Goal: Task Accomplishment & Management: Complete application form

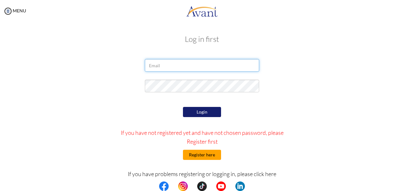
type input "[EMAIL_ADDRESS][DOMAIN_NAME]"
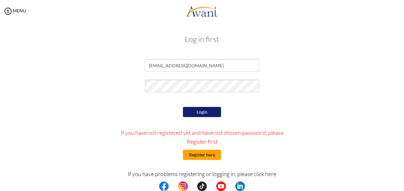
type input "[EMAIL_ADDRESS][DOMAIN_NAME]"
click at [202, 152] on button "Register here" at bounding box center [202, 155] width 38 height 10
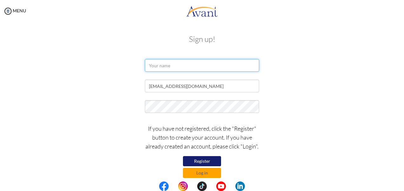
click at [175, 66] on input "text" at bounding box center [202, 65] width 114 height 13
type input "[PERSON_NAME]"
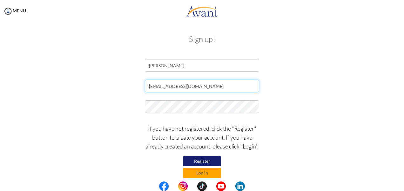
click at [211, 85] on input "[EMAIL_ADDRESS][DOMAIN_NAME]" at bounding box center [202, 86] width 114 height 13
type input "h"
paste input "[EMAIL_ADDRESS][DOMAIN_NAME]"
click at [150, 86] on input "[EMAIL_ADDRESS][DOMAIN_NAME]" at bounding box center [202, 86] width 114 height 13
type input "[EMAIL_ADDRESS][DOMAIN_NAME]"
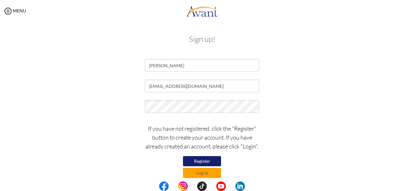
click at [208, 160] on button "Register" at bounding box center [202, 161] width 38 height 10
click at [201, 170] on button "Log in" at bounding box center [202, 173] width 38 height 10
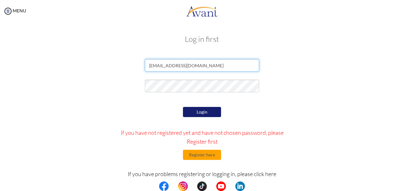
drag, startPoint x: 215, startPoint y: 66, endPoint x: 136, endPoint y: 65, distance: 78.9
click at [136, 65] on div "[EMAIL_ADDRESS][DOMAIN_NAME]" at bounding box center [202, 67] width 372 height 16
paste input "[EMAIL_ADDRESS][DOMAIN_NAME]"
click at [147, 64] on input "[EMAIL_ADDRESS][DOMAIN_NAME]" at bounding box center [202, 65] width 114 height 13
click at [198, 66] on input "[EMAIL_ADDRESS][DOMAIN_NAME]" at bounding box center [202, 65] width 114 height 13
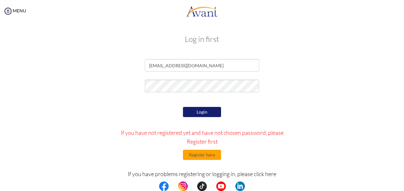
click at [199, 112] on button "Login" at bounding box center [202, 112] width 38 height 10
click at [130, 110] on div "Login If you have not registered yet and have not chosen password, please Regis…" at bounding box center [202, 166] width 186 height 120
click at [201, 114] on button "Login" at bounding box center [202, 112] width 38 height 10
click at [124, 100] on form "[EMAIL_ADDRESS][DOMAIN_NAME] Login If you have not registered yet and have not …" at bounding box center [202, 142] width 362 height 166
click at [197, 109] on button "Login" at bounding box center [202, 112] width 38 height 10
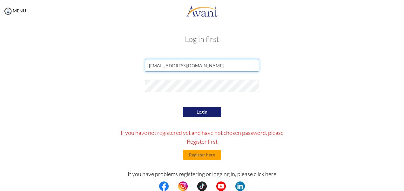
click at [146, 67] on input "[EMAIL_ADDRESS][DOMAIN_NAME]" at bounding box center [202, 65] width 114 height 13
click at [213, 67] on input "[EMAIL_ADDRESS][DOMAIN_NAME]" at bounding box center [202, 65] width 114 height 13
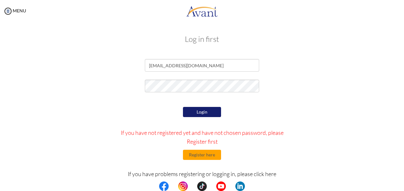
click at [131, 88] on div at bounding box center [202, 88] width 372 height 16
click at [145, 106] on div "Login If you have not registered yet and have not chosen password, please Regis…" at bounding box center [202, 166] width 186 height 120
click at [216, 111] on button "Login" at bounding box center [202, 112] width 38 height 10
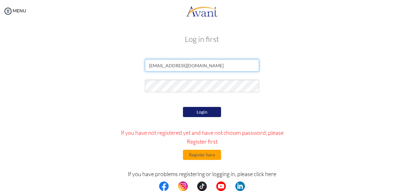
click at [197, 65] on input "[EMAIL_ADDRESS][DOMAIN_NAME]" at bounding box center [202, 65] width 114 height 13
type input "[EMAIL_ADDRESS][DOMAIN_NAME]"
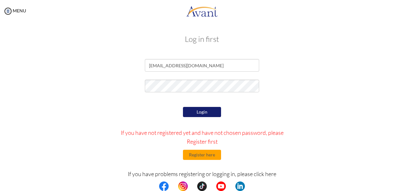
click at [102, 84] on div at bounding box center [202, 88] width 372 height 16
click at [205, 111] on button "Login" at bounding box center [202, 112] width 38 height 10
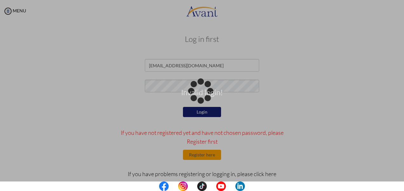
click at [129, 102] on p "Invalid login!" at bounding box center [202, 95] width 404 height 15
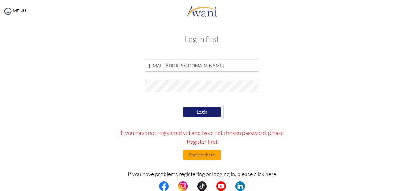
click at [129, 102] on form "[EMAIL_ADDRESS][DOMAIN_NAME] Login If you have not registered yet and have not …" at bounding box center [202, 142] width 362 height 166
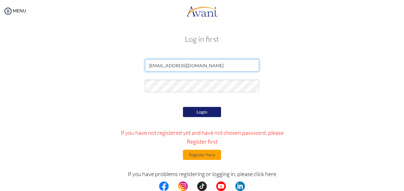
drag, startPoint x: 206, startPoint y: 70, endPoint x: 113, endPoint y: 72, distance: 93.2
click at [113, 72] on div "[EMAIL_ADDRESS][DOMAIN_NAME]" at bounding box center [202, 67] width 372 height 16
paste input "[EMAIL_ADDRESS][DOMAIN_NAME]"
type input "[EMAIL_ADDRESS][DOMAIN_NAME]"
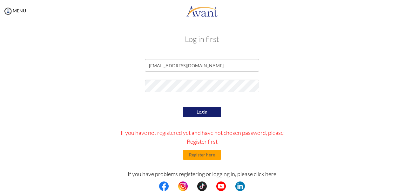
click at [125, 121] on div "Login If you have not registered yet and have not chosen password, please Regis…" at bounding box center [202, 166] width 186 height 120
click at [195, 114] on button "Login" at bounding box center [202, 112] width 38 height 11
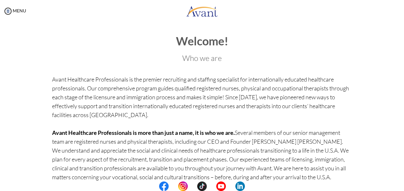
scroll to position [66, 0]
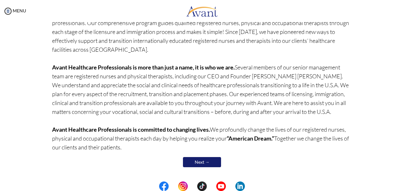
click at [197, 159] on link "Next →" at bounding box center [202, 162] width 38 height 10
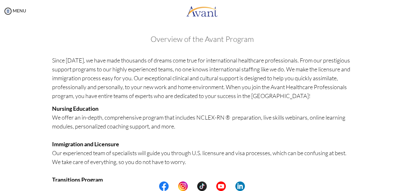
scroll to position [166, 0]
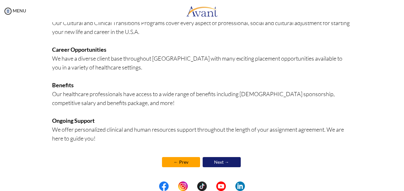
click at [224, 162] on link "Next →" at bounding box center [222, 162] width 38 height 10
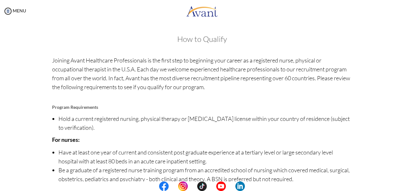
scroll to position [85, 0]
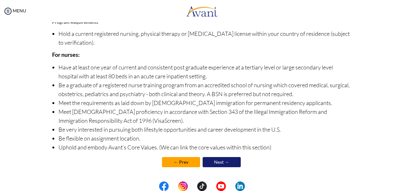
click at [226, 163] on link "Next →" at bounding box center [222, 162] width 38 height 10
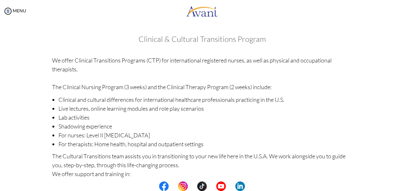
scroll to position [111, 0]
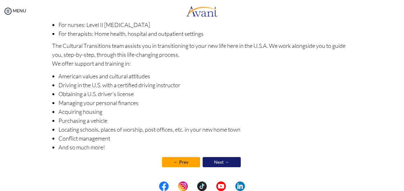
click at [222, 162] on link "Next →" at bounding box center [222, 162] width 38 height 10
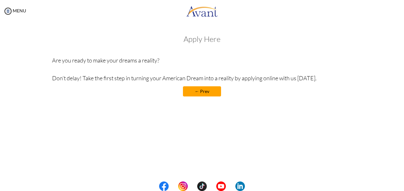
click at [205, 93] on link "← Prev" at bounding box center [202, 91] width 38 height 10
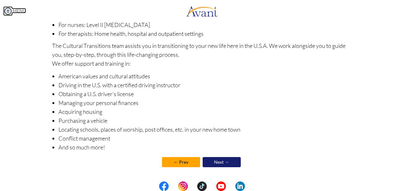
click at [8, 10] on img at bounding box center [8, 11] width 10 height 10
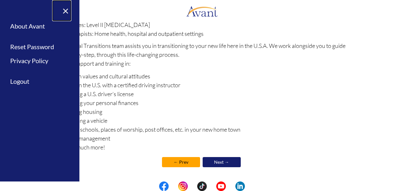
click at [66, 11] on link "×" at bounding box center [61, 10] width 19 height 21
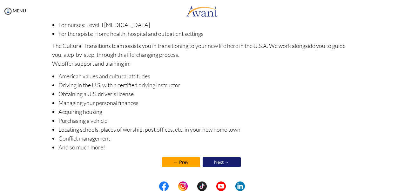
click at [169, 162] on link "← Prev" at bounding box center [181, 162] width 38 height 10
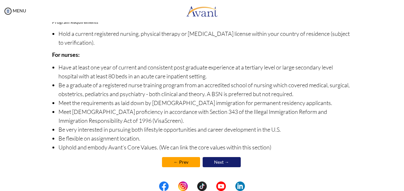
scroll to position [0, 0]
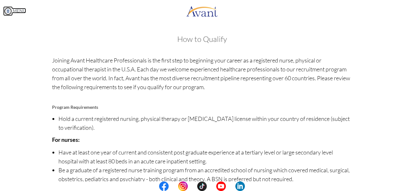
click at [6, 13] on img at bounding box center [8, 11] width 10 height 10
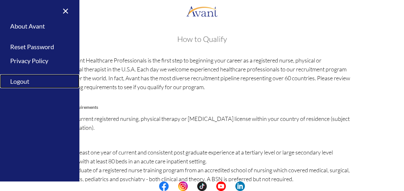
click at [19, 85] on link "Logout" at bounding box center [39, 81] width 79 height 14
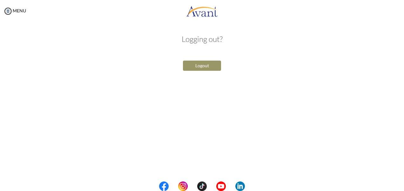
click at [191, 68] on button "Logout" at bounding box center [202, 66] width 38 height 10
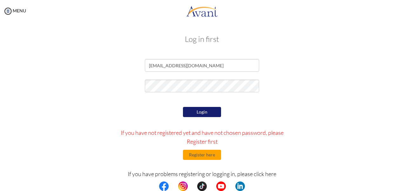
click at [114, 53] on div "Log in first annkasasi@gmail.com Login If you have not registered yet and have …" at bounding box center [202, 129] width 372 height 201
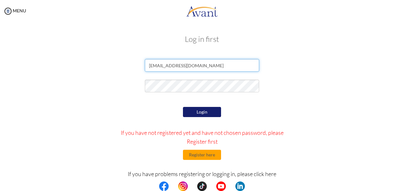
drag, startPoint x: 197, startPoint y: 68, endPoint x: 123, endPoint y: 66, distance: 74.1
click at [123, 66] on div "[EMAIL_ADDRESS][DOMAIN_NAME]" at bounding box center [202, 67] width 372 height 16
paste input "[EMAIL_ADDRESS][DOMAIN_NAME]"
type input "[EMAIL_ADDRESS][DOMAIN_NAME]"
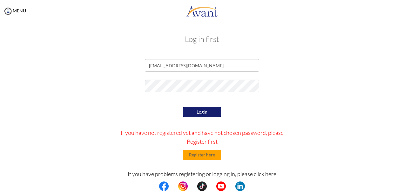
click at [207, 113] on button "Login" at bounding box center [202, 112] width 38 height 10
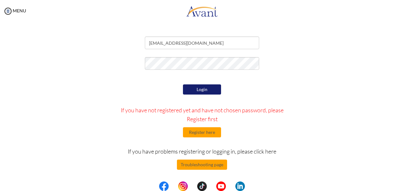
click at [202, 85] on button "Login" at bounding box center [202, 90] width 38 height 10
click at [147, 44] on input "[EMAIL_ADDRESS][DOMAIN_NAME]" at bounding box center [202, 43] width 114 height 13
click at [125, 65] on div at bounding box center [202, 65] width 372 height 16
click at [129, 68] on div at bounding box center [202, 65] width 372 height 16
click at [210, 87] on button "Login" at bounding box center [202, 90] width 38 height 10
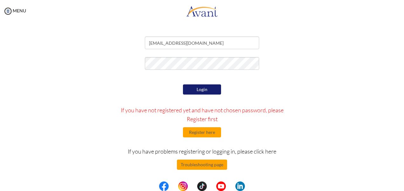
click at [127, 72] on div at bounding box center [202, 65] width 372 height 16
click at [213, 88] on button "Login" at bounding box center [202, 90] width 38 height 10
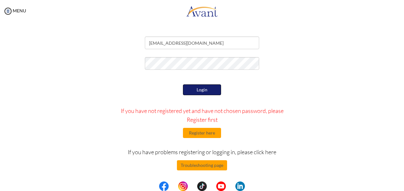
click at [204, 88] on button "Login" at bounding box center [202, 90] width 38 height 11
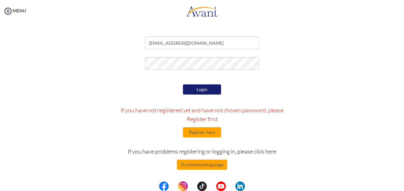
click at [306, 66] on div at bounding box center [202, 65] width 372 height 16
click at [207, 93] on button "Login" at bounding box center [202, 90] width 38 height 10
click at [203, 91] on button "Login" at bounding box center [202, 90] width 38 height 10
click at [202, 93] on button "Login" at bounding box center [202, 90] width 38 height 10
click at [271, 78] on form "[EMAIL_ADDRESS][DOMAIN_NAME] Login If you have not registered yet and have not …" at bounding box center [202, 120] width 362 height 166
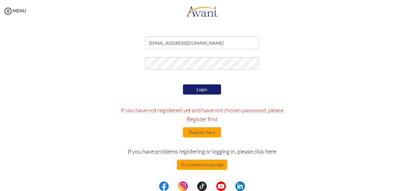
click at [202, 87] on button "Login" at bounding box center [202, 90] width 38 height 10
click at [293, 76] on form "[EMAIL_ADDRESS][DOMAIN_NAME] Login If you have not registered yet and have not …" at bounding box center [202, 120] width 362 height 166
click at [195, 87] on button "Login" at bounding box center [202, 90] width 38 height 10
click at [140, 67] on div at bounding box center [202, 65] width 124 height 16
click at [135, 77] on form "[EMAIL_ADDRESS][DOMAIN_NAME] Login If you have not registered yet and have not …" at bounding box center [202, 120] width 362 height 166
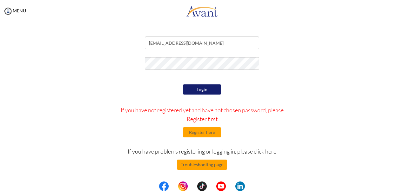
click at [191, 88] on button "Login" at bounding box center [202, 90] width 38 height 10
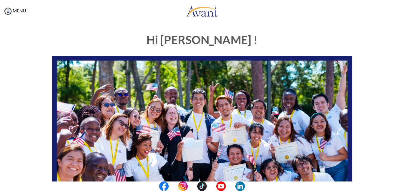
scroll to position [2, 0]
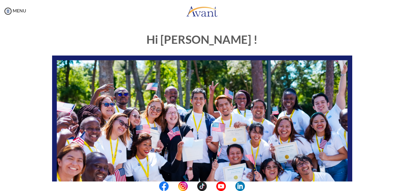
click at [0, 0] on div at bounding box center [0, 0] width 0 height 0
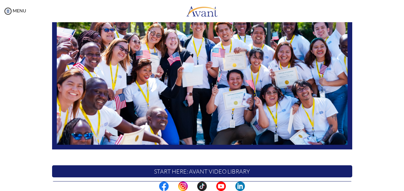
scroll to position [76, 0]
